Goal: Navigation & Orientation: Find specific page/section

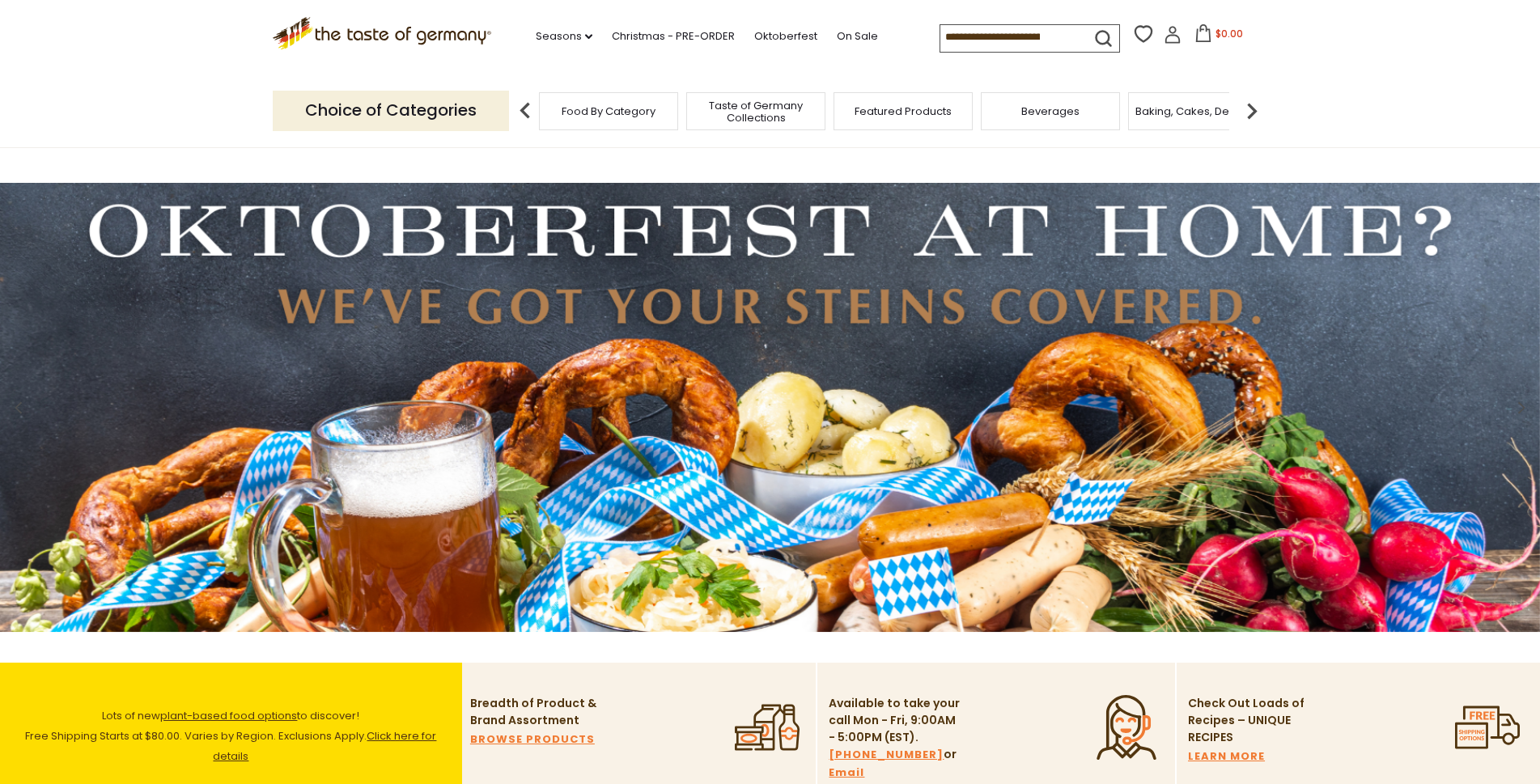
click at [877, 245] on img at bounding box center [770, 407] width 1540 height 449
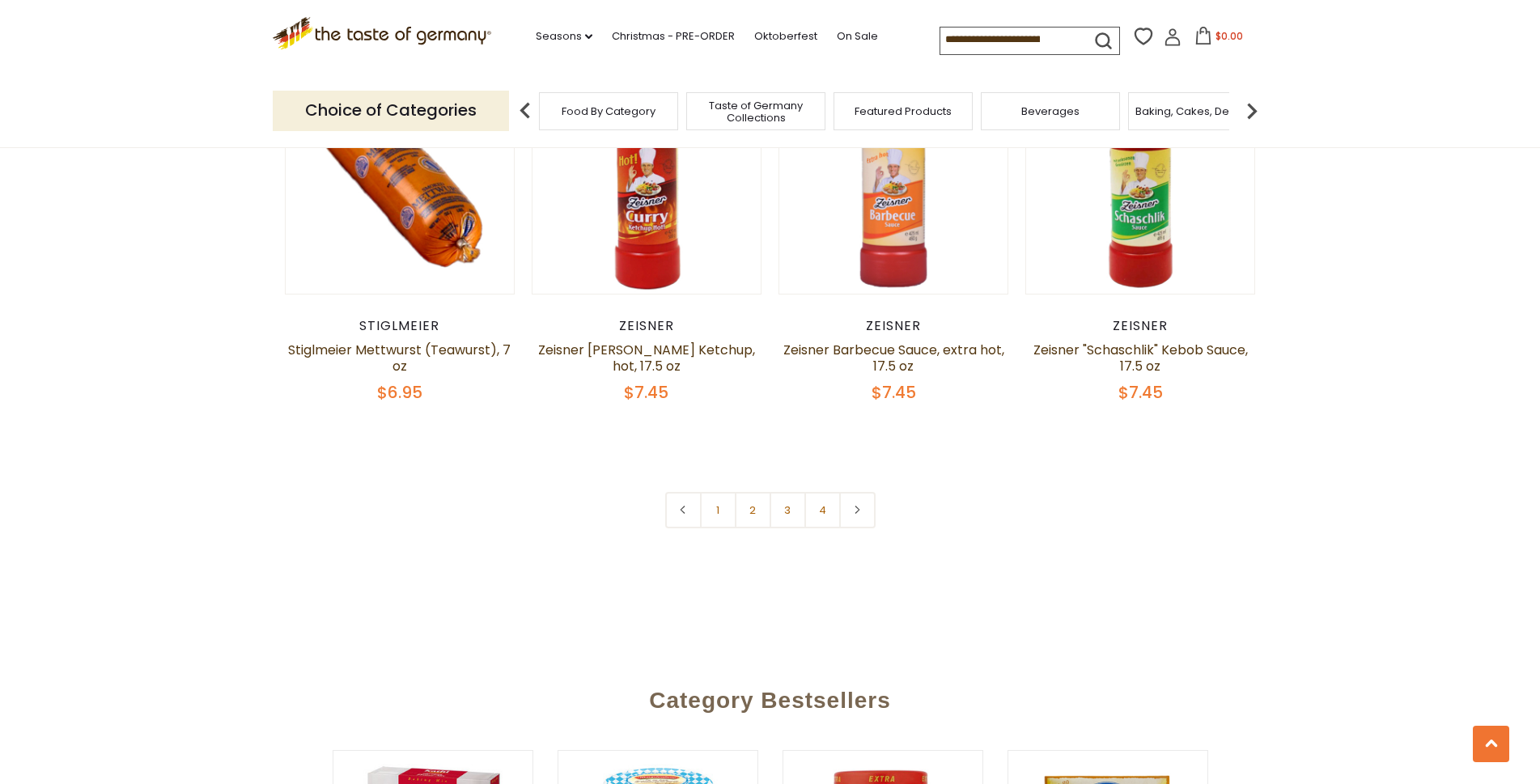
scroll to position [3883, 0]
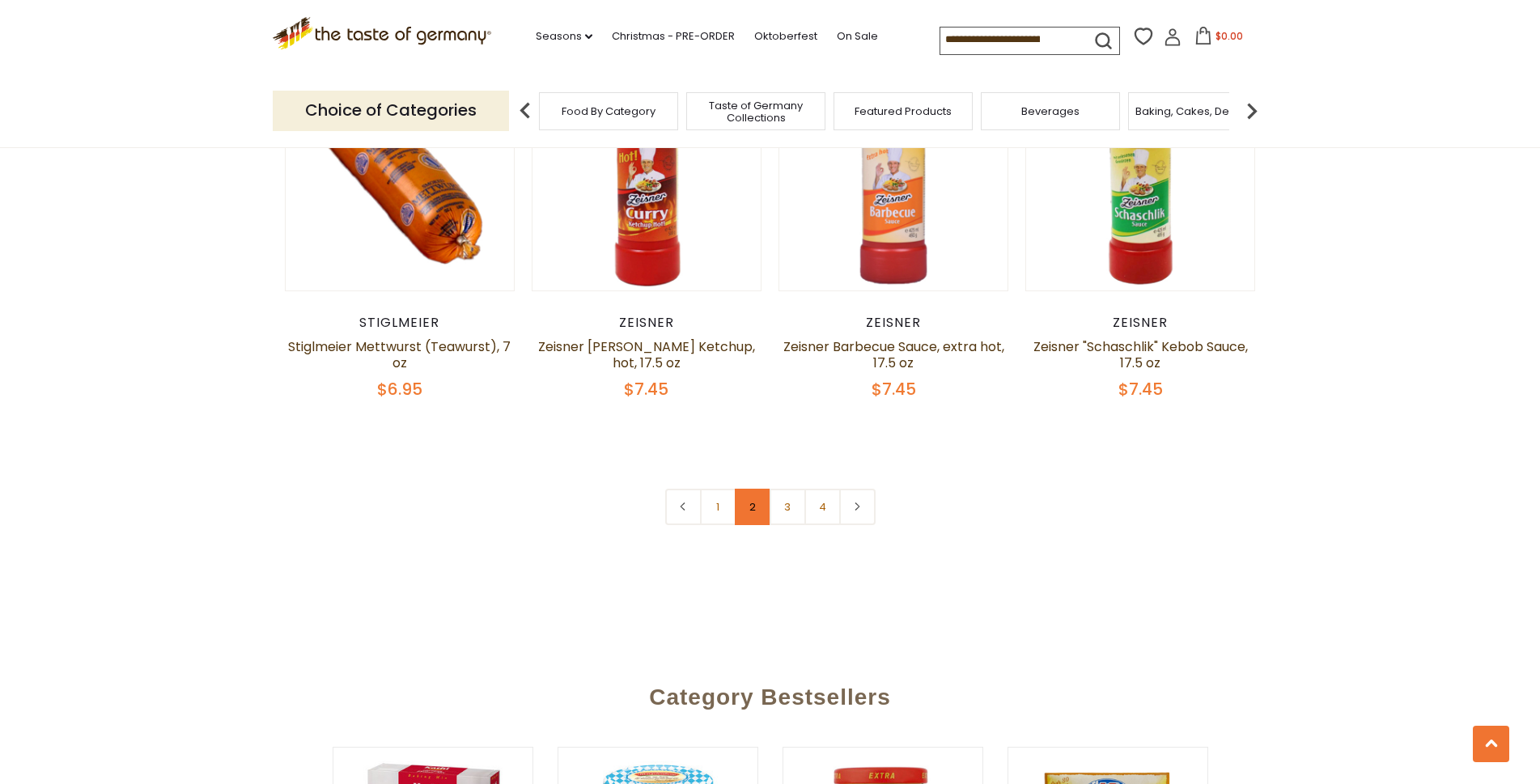
click at [746, 489] on link "2" at bounding box center [752, 507] width 36 height 36
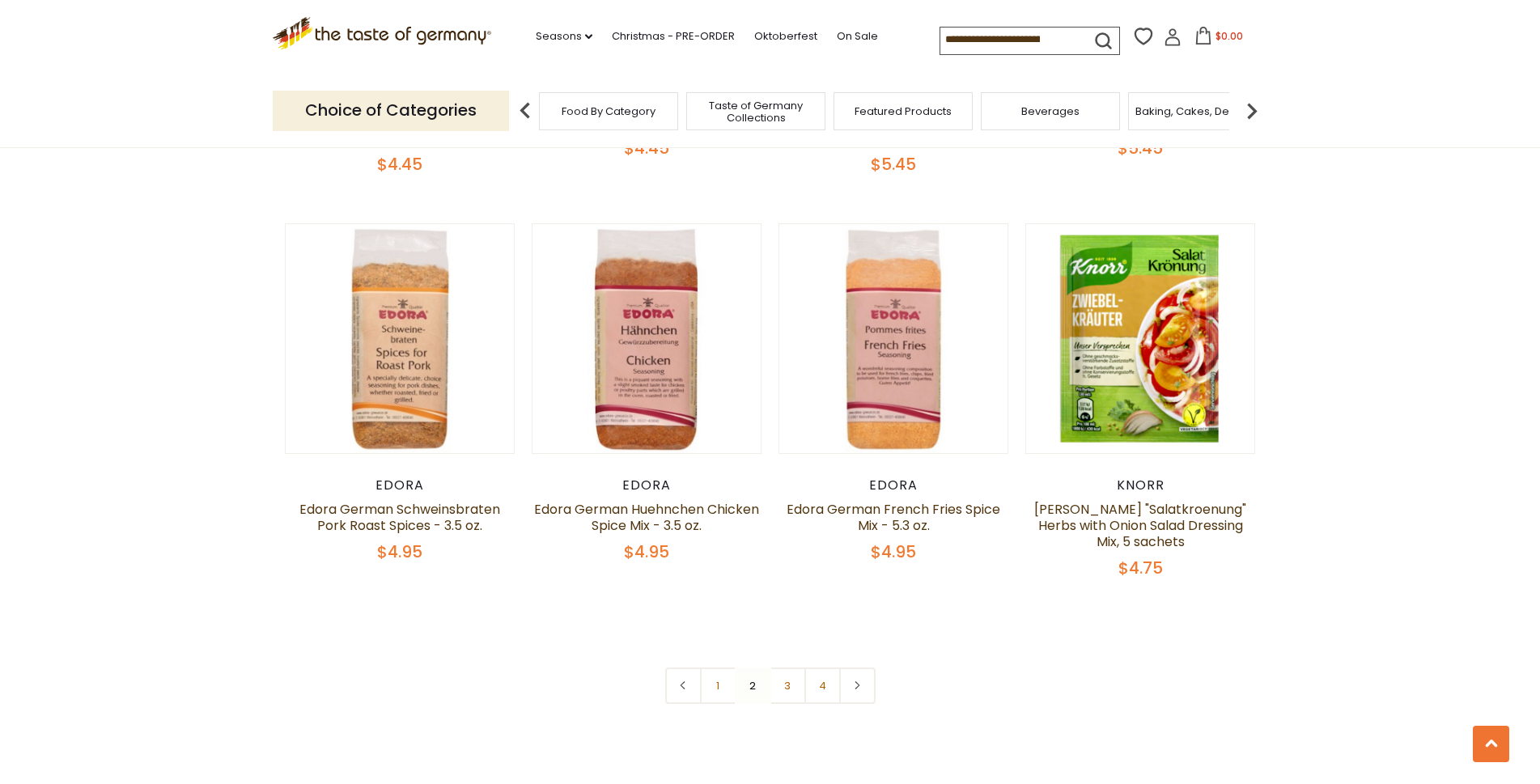
scroll to position [3710, 0]
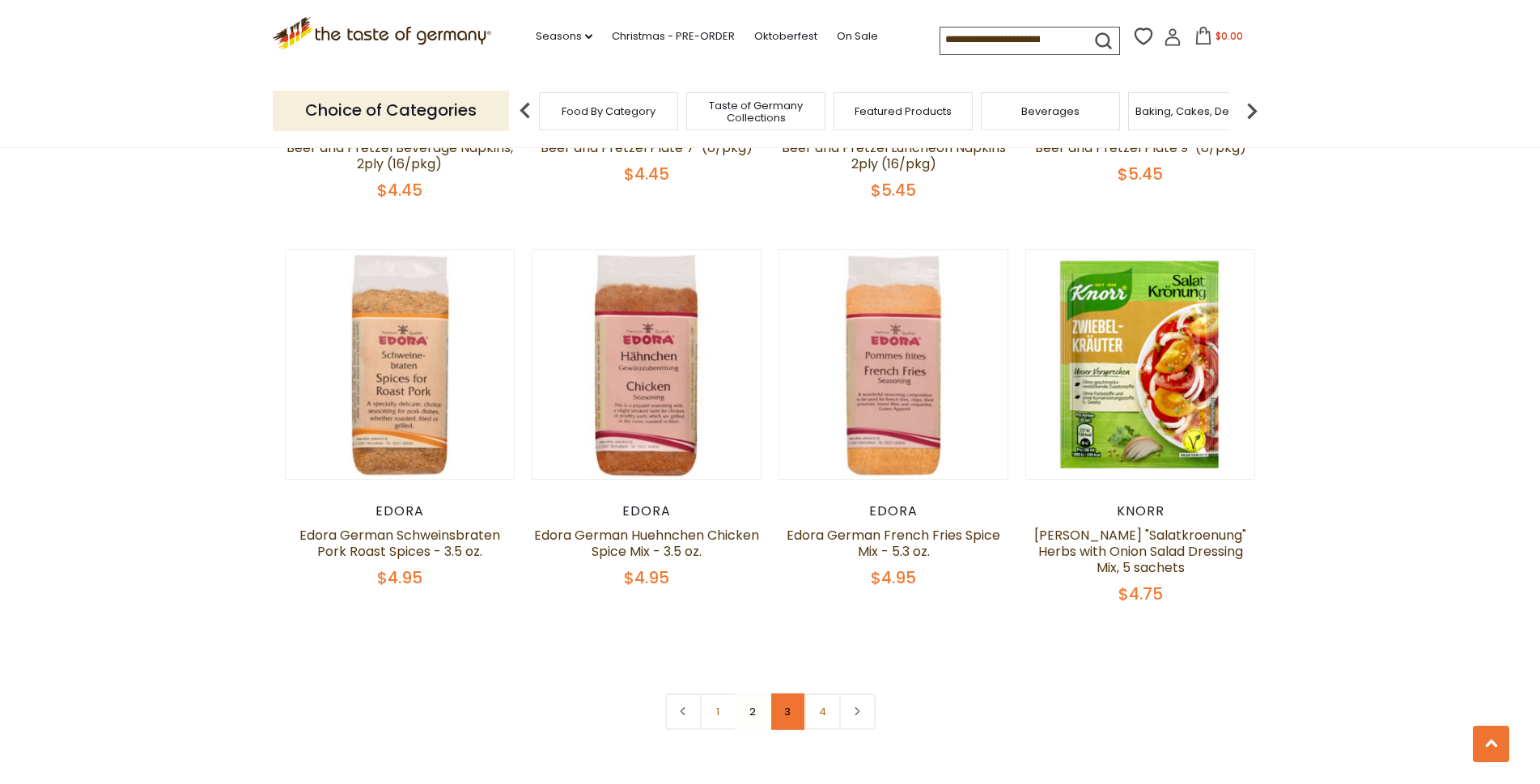
click at [789, 694] on link "3" at bounding box center [787, 711] width 36 height 36
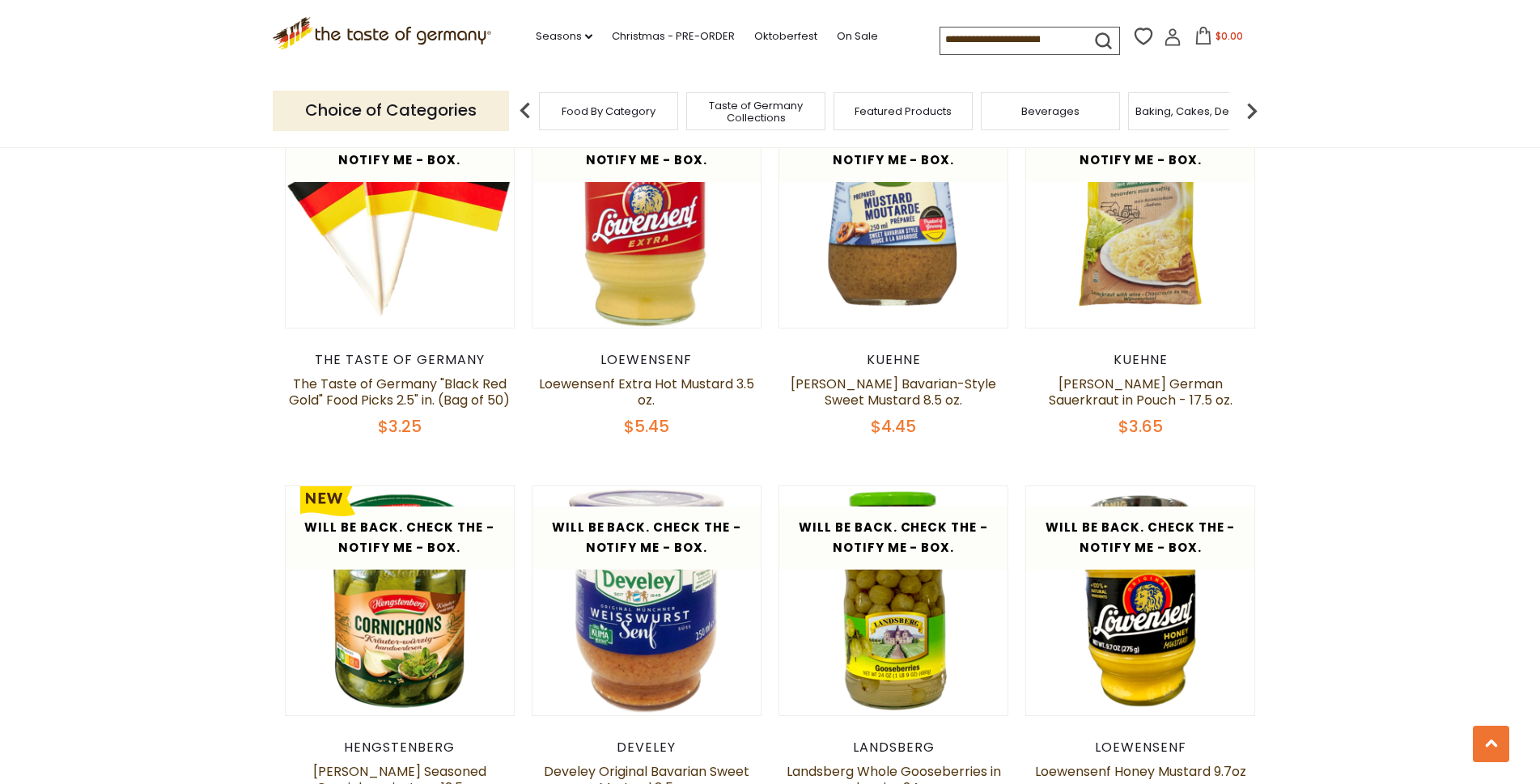
scroll to position [2983, 0]
